Goal: Information Seeking & Learning: Learn about a topic

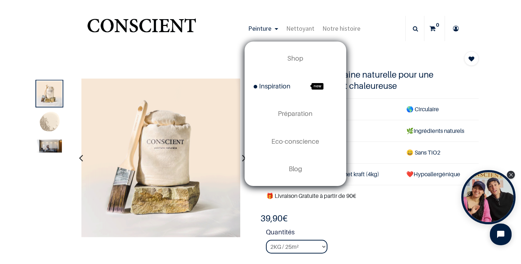
click at [271, 84] on span "Inspiration" at bounding box center [271, 86] width 37 height 8
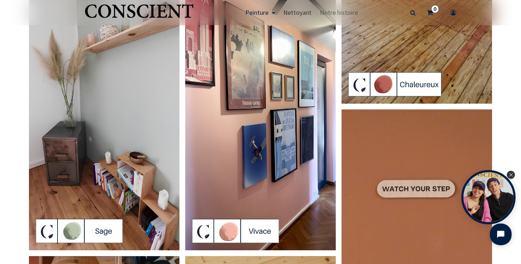
scroll to position [1097, 0]
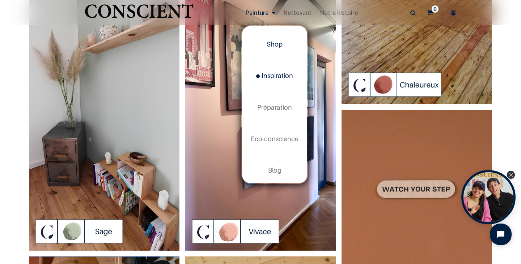
click at [268, 39] on link "Shop" at bounding box center [274, 44] width 65 height 31
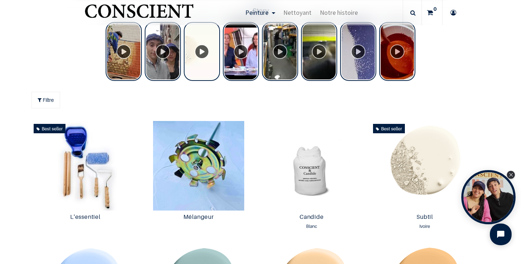
scroll to position [298, 0]
click at [414, 157] on img at bounding box center [425, 166] width 110 height 90
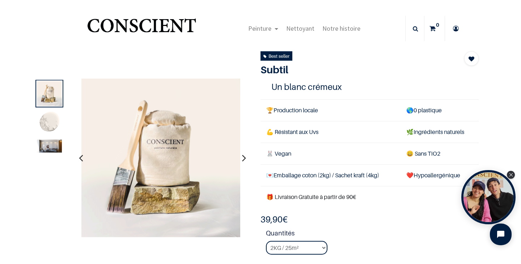
click at [46, 146] on img at bounding box center [49, 146] width 25 height 13
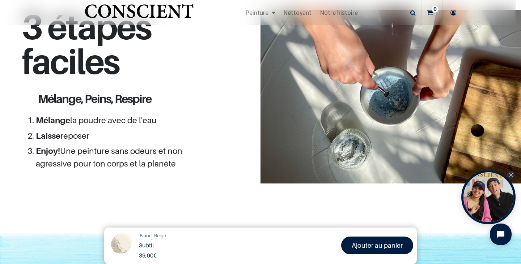
scroll to position [641, 0]
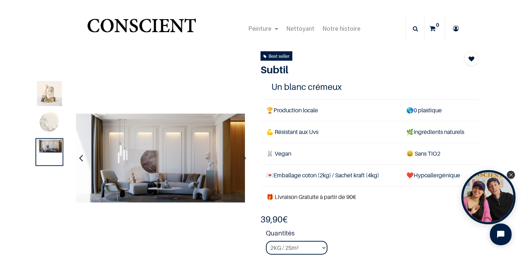
scroll to position [97, 0]
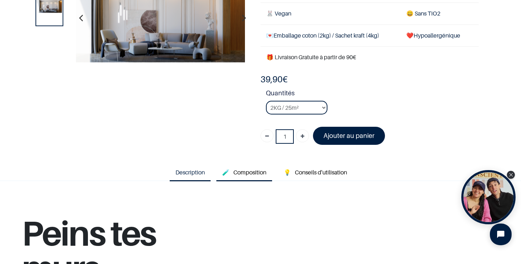
click at [249, 171] on span "Composition" at bounding box center [249, 172] width 33 height 7
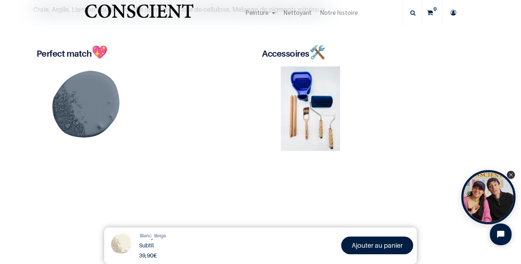
scroll to position [295, 0]
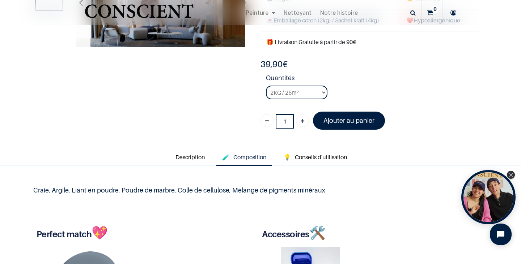
scroll to position [69, 0]
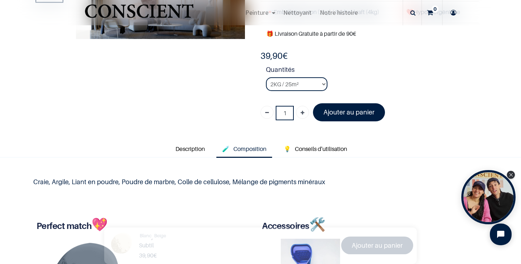
scroll to position [123, 0]
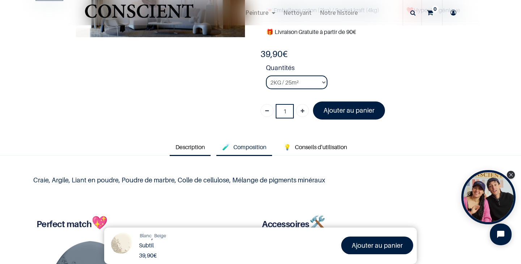
click at [189, 146] on span "Description" at bounding box center [189, 147] width 29 height 7
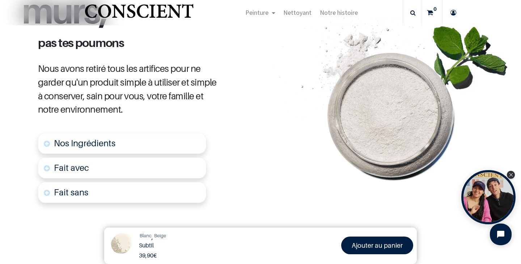
scroll to position [398, 0]
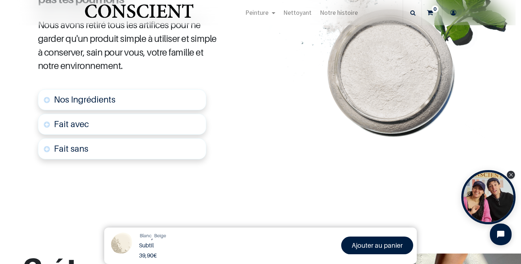
click at [159, 127] on link "Fait avec" at bounding box center [122, 124] width 168 height 21
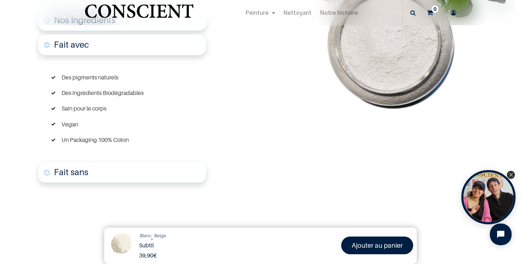
scroll to position [479, 0]
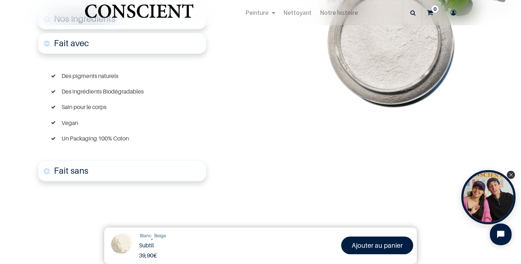
click at [99, 168] on link "Fait sans" at bounding box center [122, 171] width 168 height 21
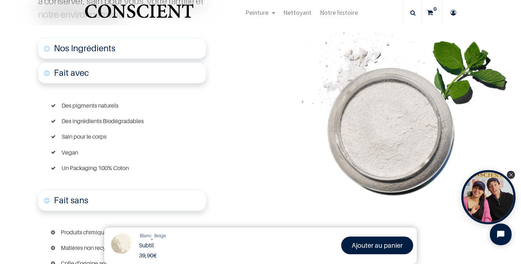
scroll to position [449, 0]
